Goal: Task Accomplishment & Management: Manage account settings

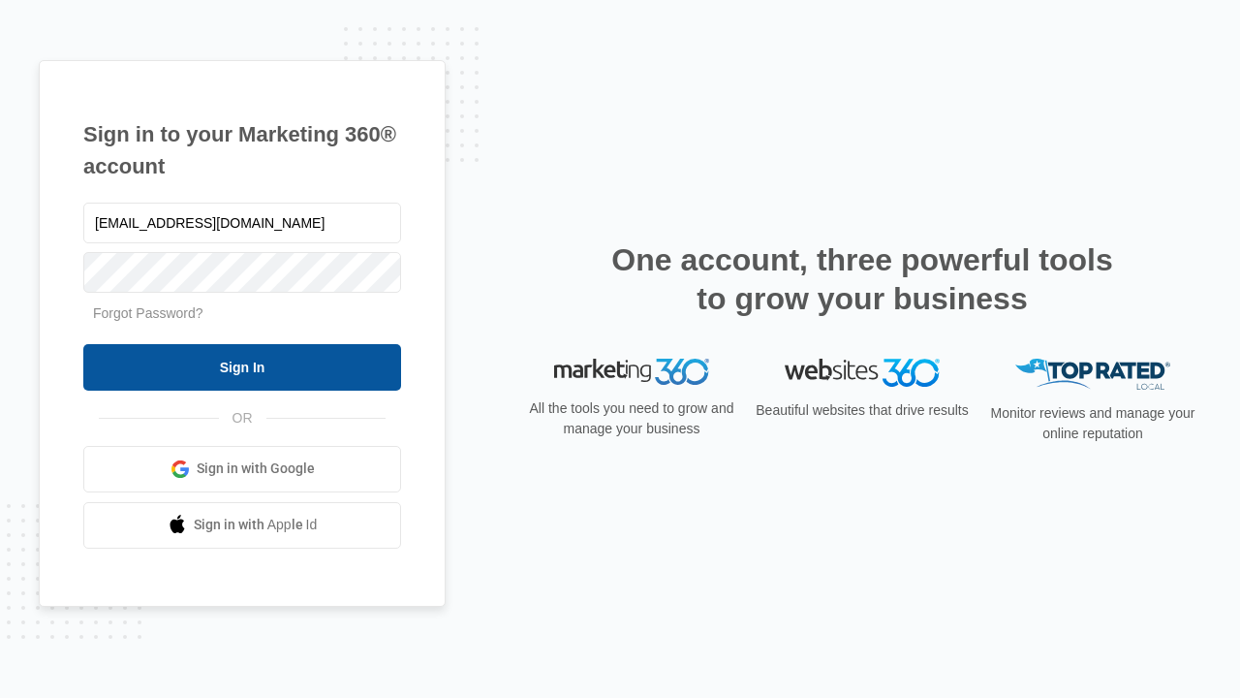
click at [242, 366] on input "Sign In" at bounding box center [242, 367] width 318 height 47
